Goal: Navigation & Orientation: Find specific page/section

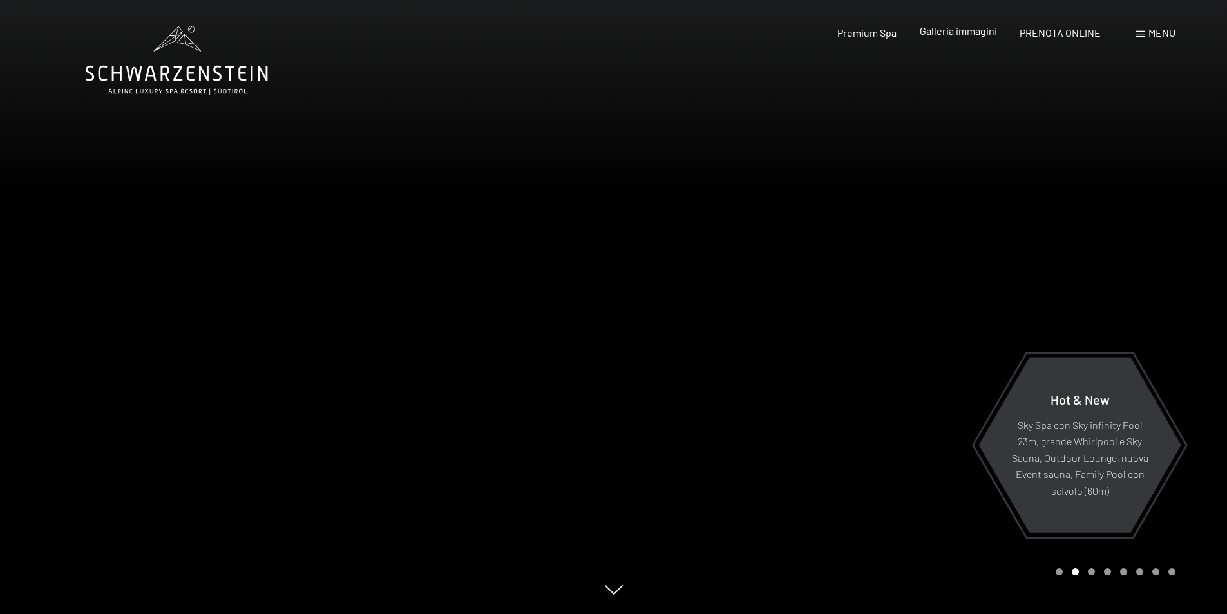
click at [963, 34] on span "Galleria immagini" at bounding box center [958, 30] width 77 height 12
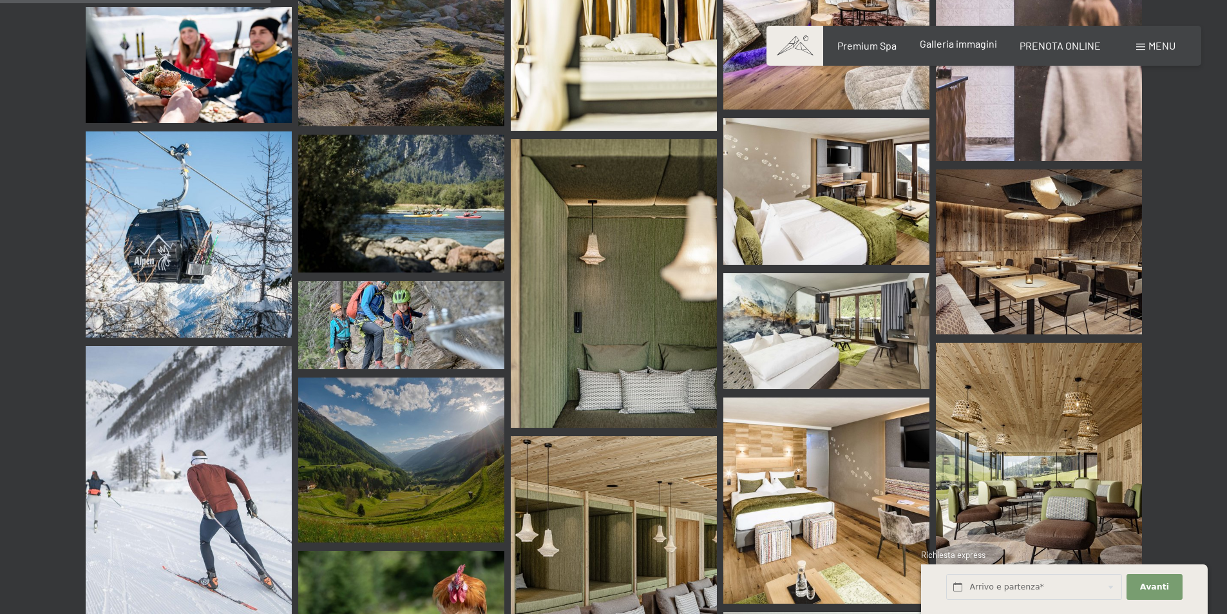
scroll to position [3608, 0]
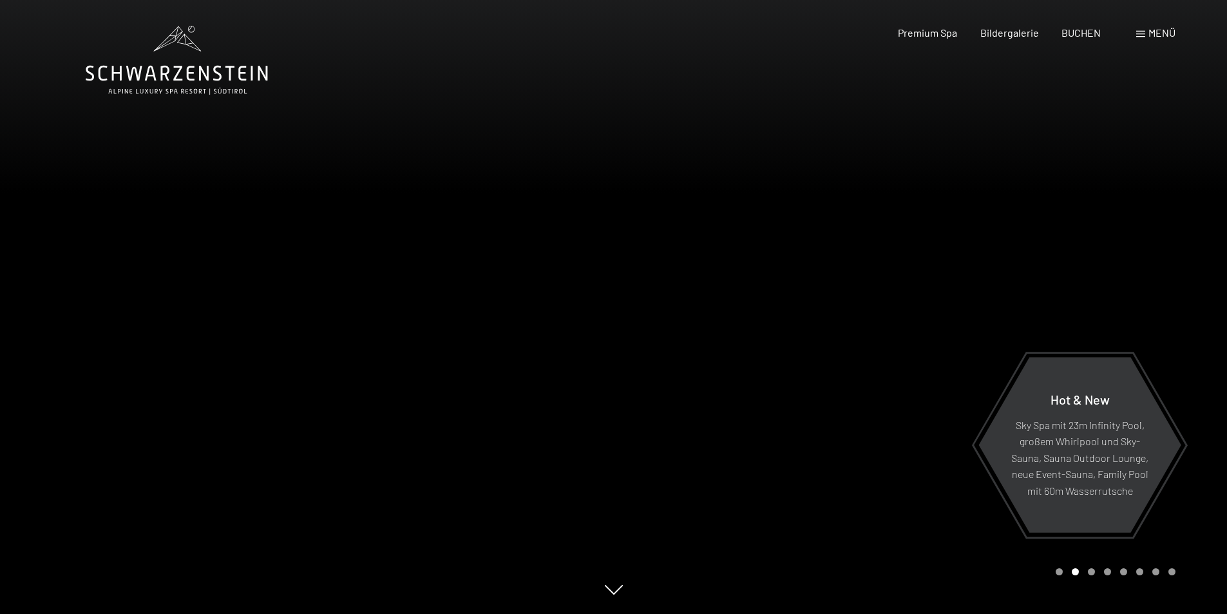
click at [151, 86] on icon at bounding box center [177, 60] width 182 height 69
